Goal: Use online tool/utility: Utilize a website feature to perform a specific function

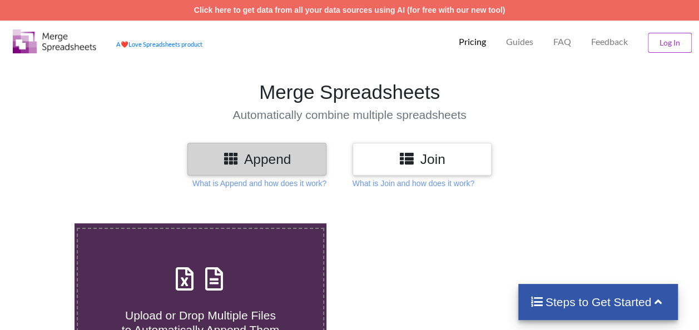
click at [403, 160] on icon at bounding box center [406, 158] width 16 height 14
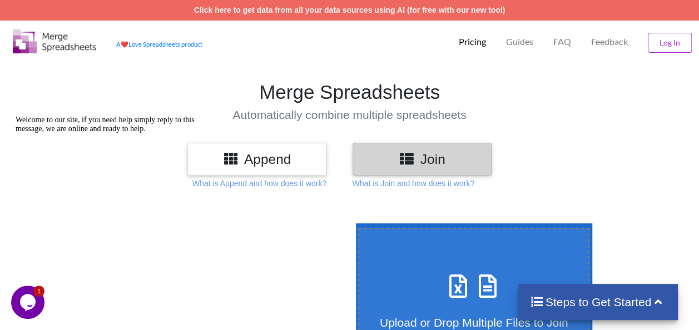
click at [427, 167] on h3 "Join" at bounding box center [422, 159] width 122 height 16
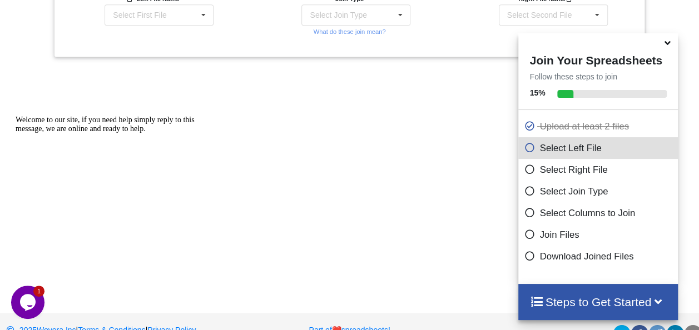
scroll to position [439, 0]
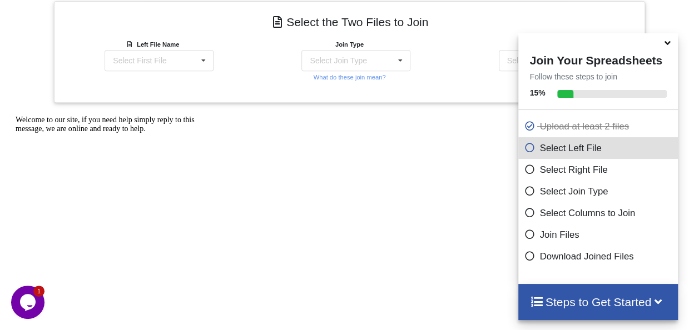
click at [670, 46] on icon at bounding box center [668, 41] width 12 height 10
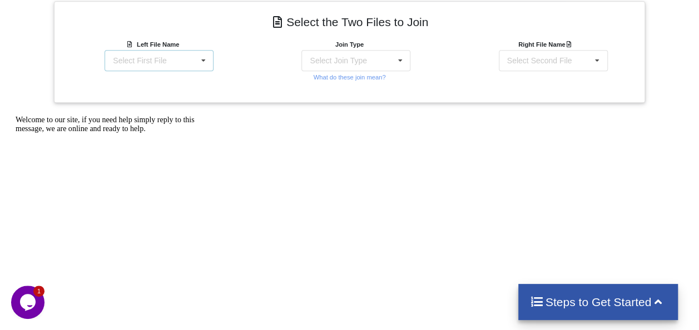
click at [205, 64] on icon at bounding box center [203, 61] width 17 height 21
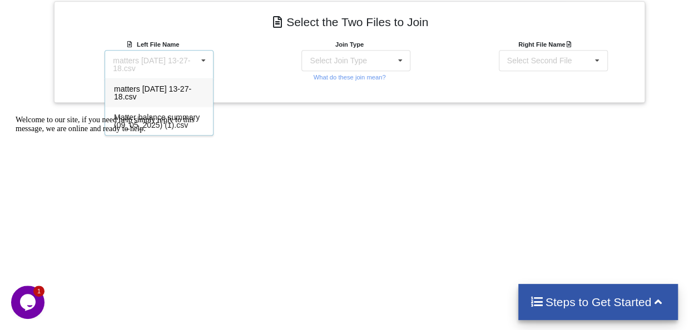
click at [185, 123] on div "Welcome to our site, if you need help simply reply to this message, we are onli…" at bounding box center [116, 125] width 200 height 18
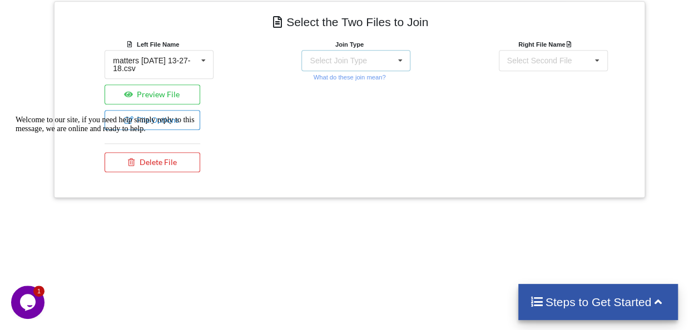
click at [366, 52] on div "Select Join Type INNER JOIN LEFT JOIN RIGHT JOIN FULL JOIN" at bounding box center [355, 60] width 109 height 21
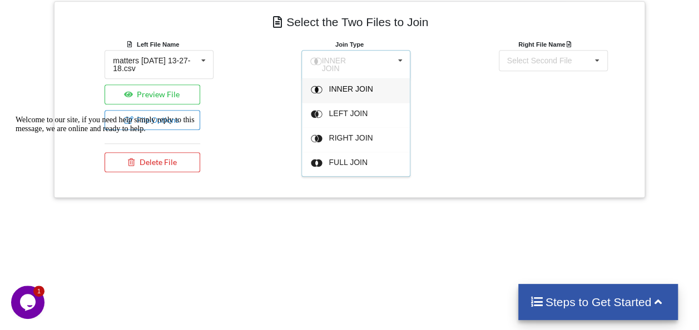
click at [362, 86] on span "INNER JOIN" at bounding box center [351, 89] width 44 height 9
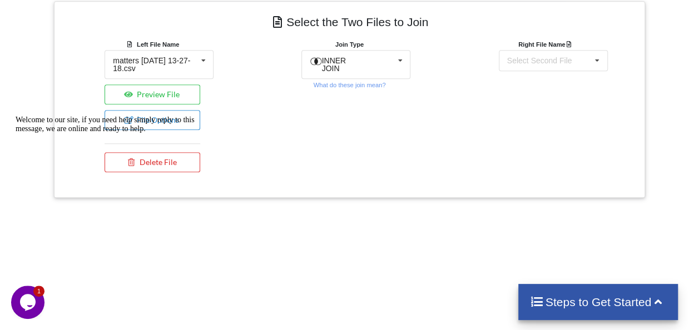
click at [545, 45] on b "Right File Name" at bounding box center [546, 44] width 56 height 7
click at [549, 57] on div "Select Second File" at bounding box center [539, 61] width 65 height 8
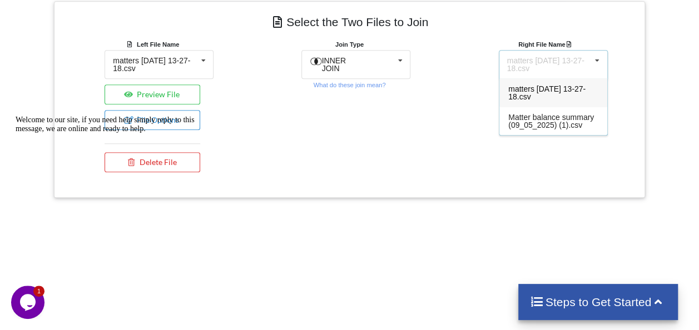
click at [566, 92] on span "matters [DATE] 13-27-18.csv" at bounding box center [546, 93] width 77 height 17
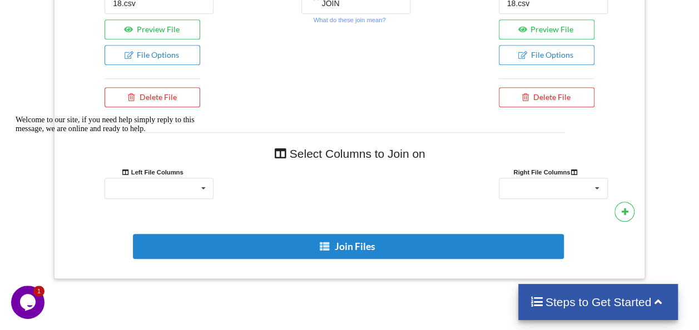
scroll to position [574, 0]
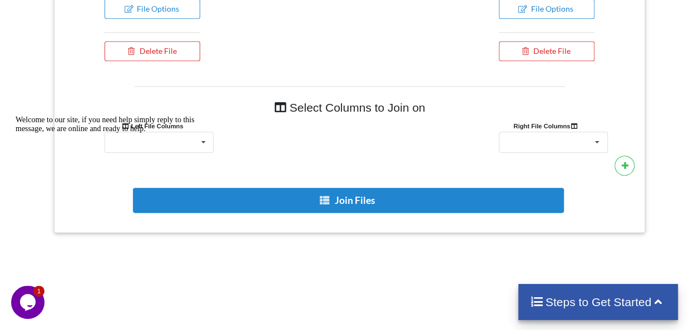
click at [22, 134] on div "Welcome to our site, if you need help simply reply to this message, we are onli…" at bounding box center [116, 125] width 200 height 18
click at [16, 116] on icon "Chat attention grabber" at bounding box center [16, 116] width 0 height 0
click at [209, 146] on icon at bounding box center [203, 142] width 17 height 21
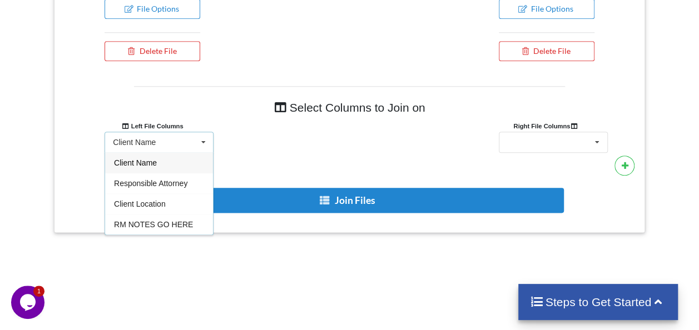
click at [167, 166] on div "Client Name" at bounding box center [159, 162] width 108 height 21
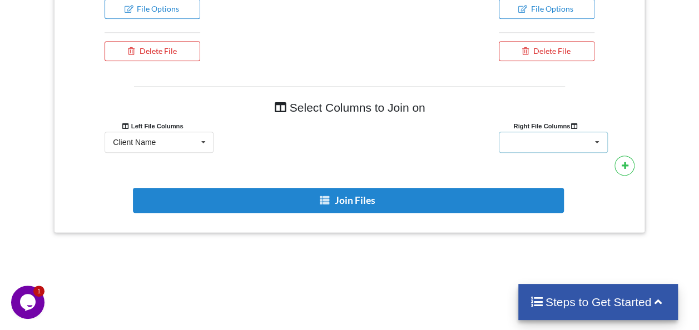
click at [600, 137] on icon at bounding box center [597, 142] width 17 height 21
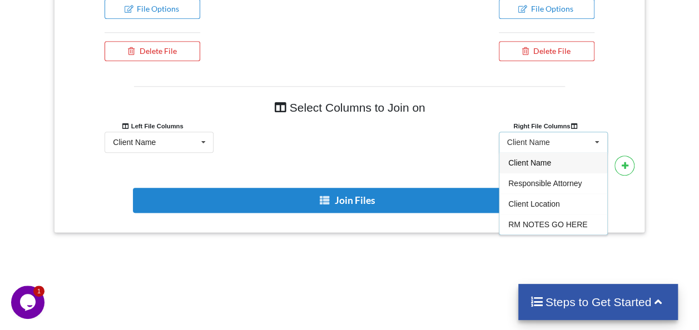
click at [558, 164] on div "Client Name" at bounding box center [554, 162] width 108 height 21
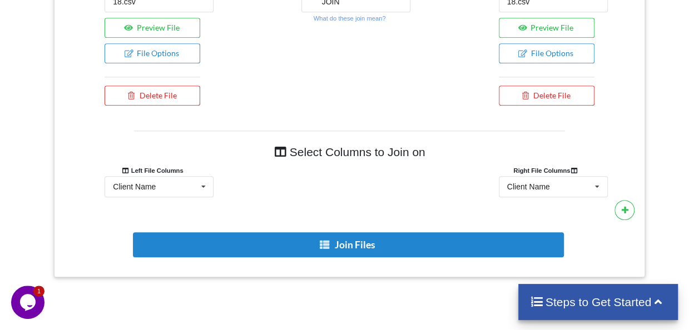
scroll to position [384, 0]
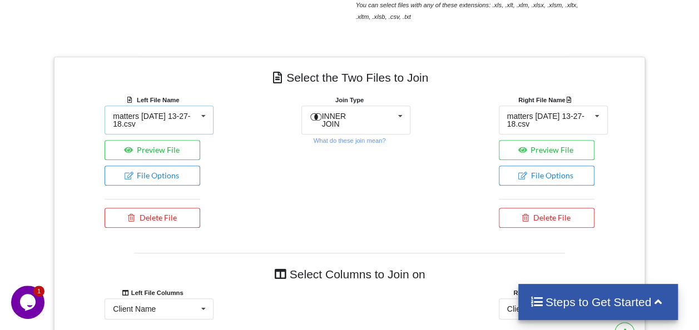
click at [207, 127] on div "matters [DATE] 13-27-18.csv matters [DATE] 13-27-18.csv Matter balance summary …" at bounding box center [159, 120] width 109 height 29
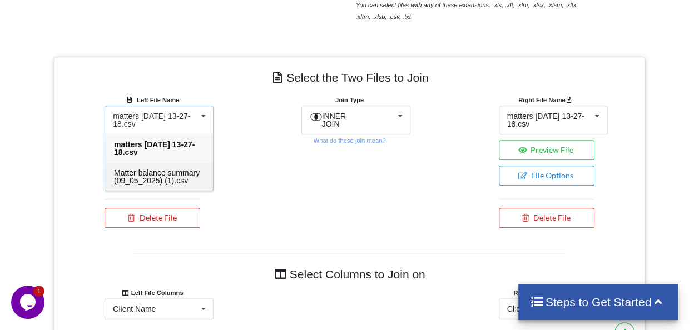
click at [169, 172] on span "Matter balance summary (09_05_2025) (1).csv" at bounding box center [157, 177] width 86 height 17
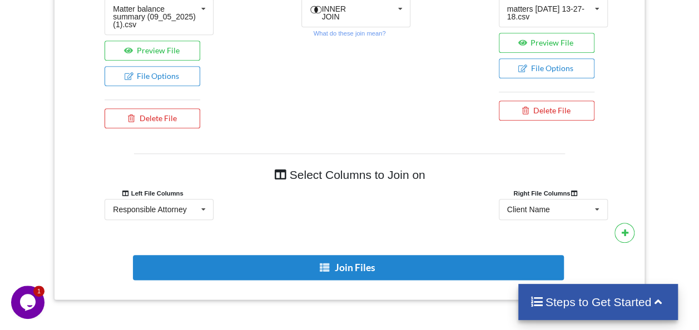
scroll to position [518, 0]
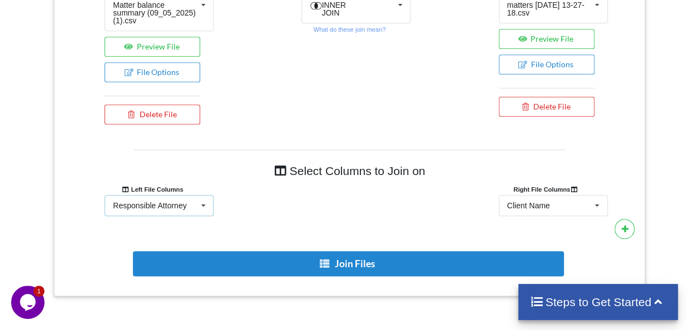
click at [205, 201] on icon at bounding box center [203, 206] width 17 height 21
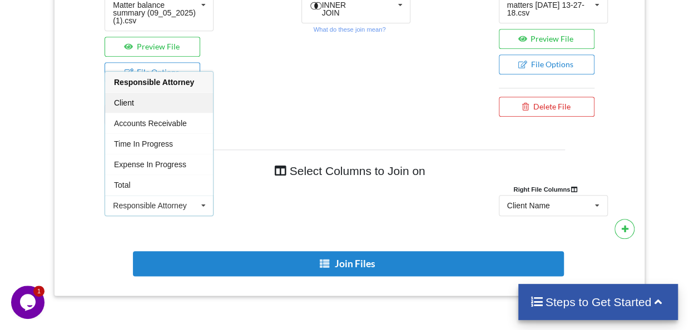
click at [171, 105] on div "Client" at bounding box center [159, 102] width 108 height 21
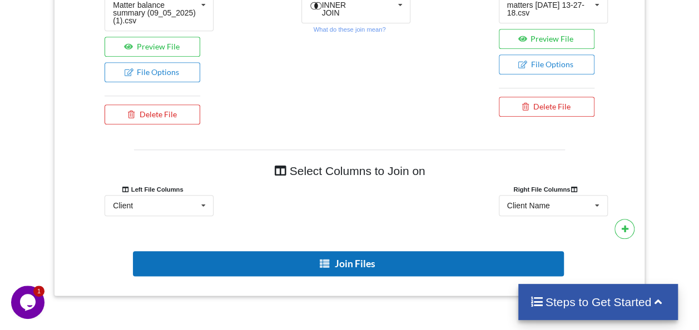
click at [339, 253] on button "Join Files" at bounding box center [348, 263] width 431 height 25
click at [368, 255] on button "Join Files" at bounding box center [348, 263] width 431 height 25
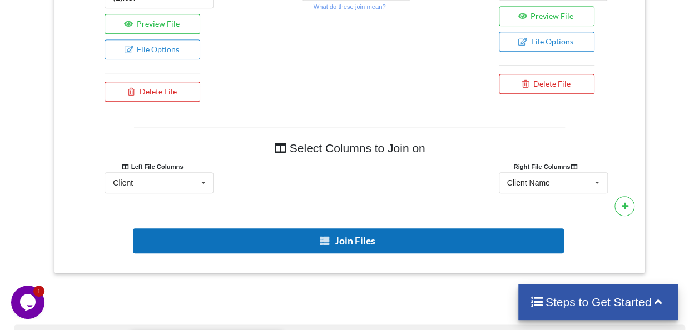
scroll to position [273, 0]
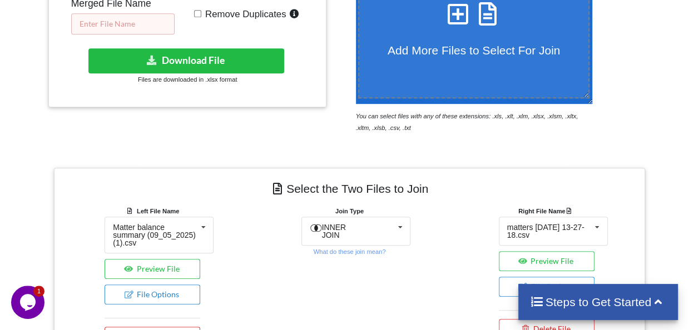
click at [144, 16] on input "text" at bounding box center [122, 23] width 103 height 21
type input "RM Report"
click at [196, 12] on input "Remove Duplicates" at bounding box center [197, 13] width 7 height 7
checkbox input "true"
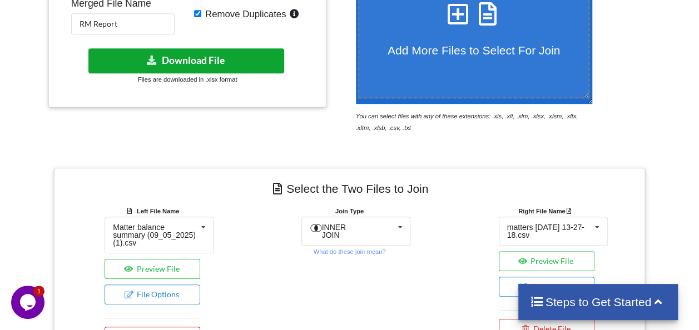
click at [195, 57] on button "Download File" at bounding box center [186, 60] width 196 height 25
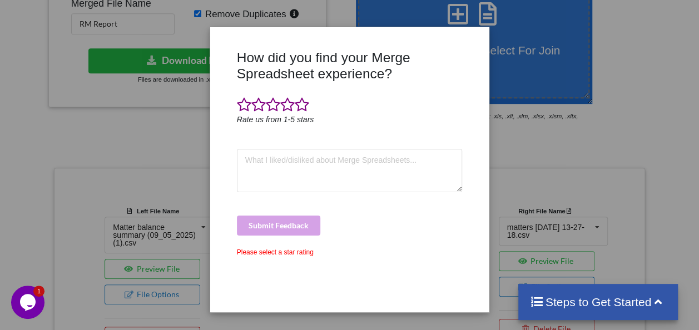
click at [191, 135] on div "How did you find your Merge Spreadsheet experience? Rate us from 1-5 stars Subm…" at bounding box center [349, 165] width 699 height 330
